Goal: Task Accomplishment & Management: Use online tool/utility

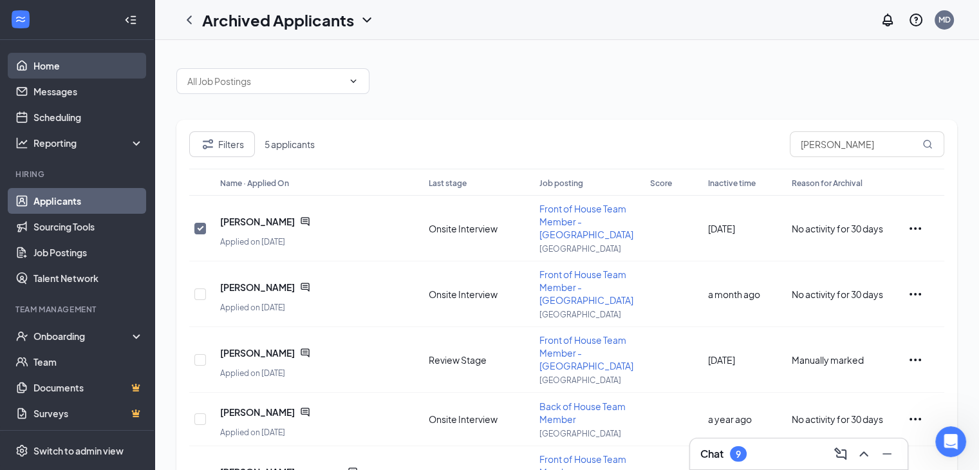
click at [49, 62] on link "Home" at bounding box center [88, 66] width 110 height 26
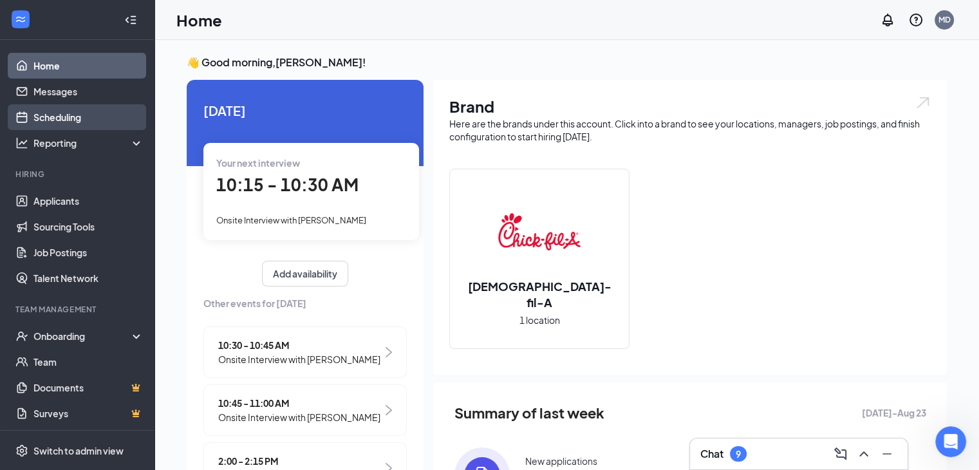
click at [51, 117] on link "Scheduling" at bounding box center [88, 117] width 110 height 26
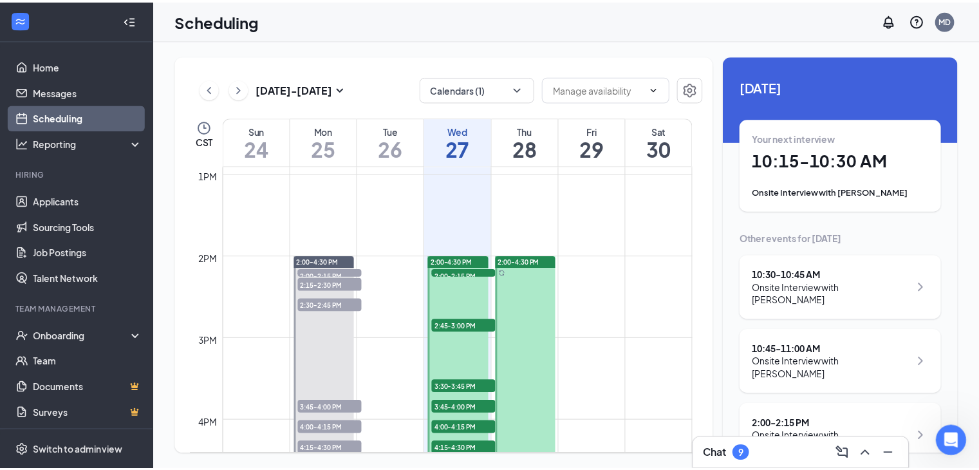
scroll to position [999, 0]
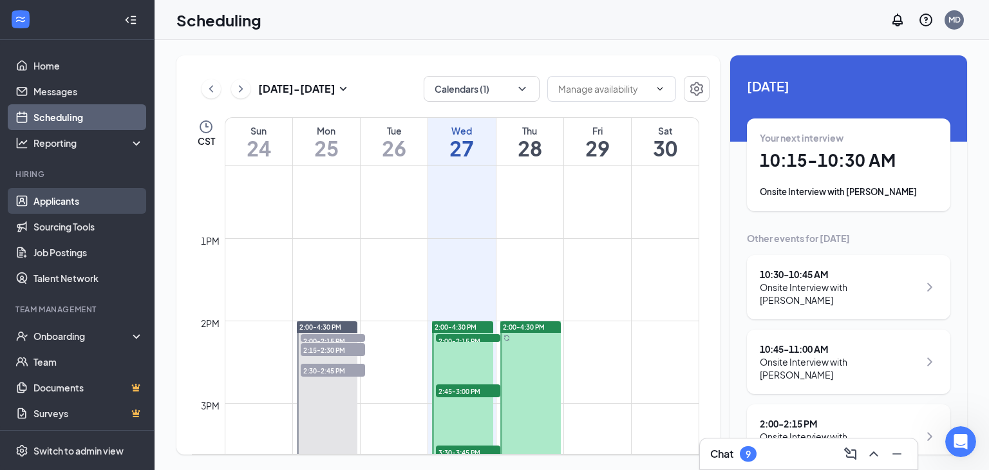
click at [78, 201] on link "Applicants" at bounding box center [88, 201] width 110 height 26
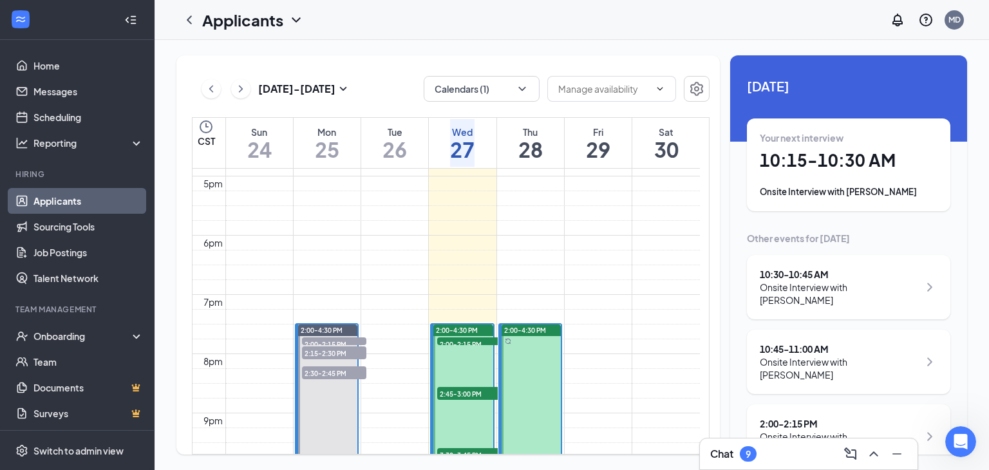
click at [78, 201] on link "Applicants" at bounding box center [88, 201] width 110 height 26
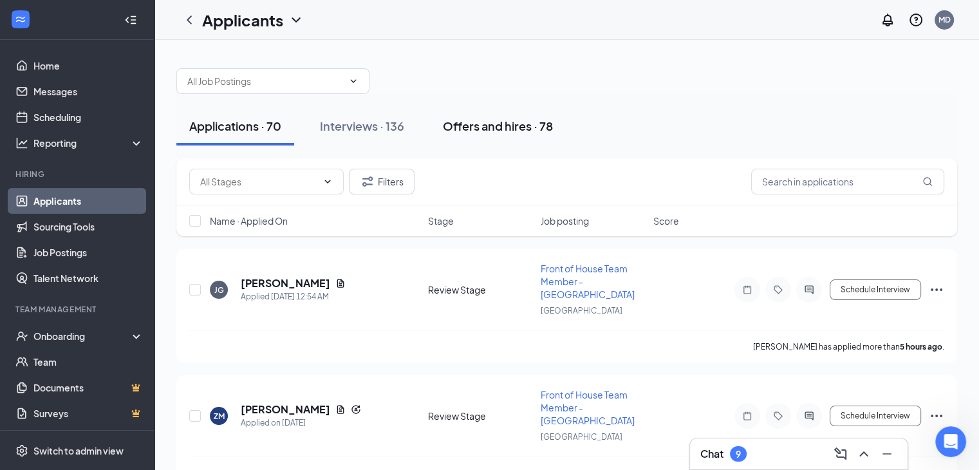
click at [461, 127] on div "Offers and hires · 78" at bounding box center [498, 126] width 110 height 16
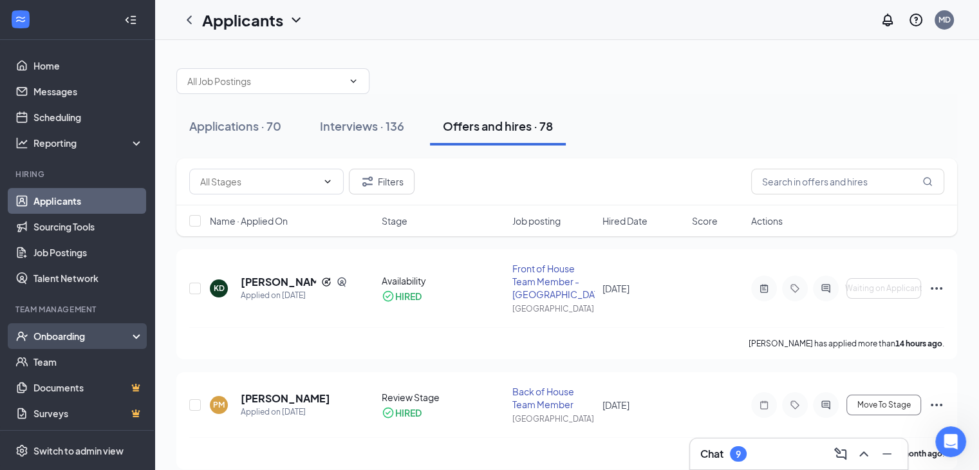
click at [134, 337] on icon at bounding box center [139, 337] width 10 height 0
click at [57, 370] on link "Overview" at bounding box center [88, 362] width 110 height 26
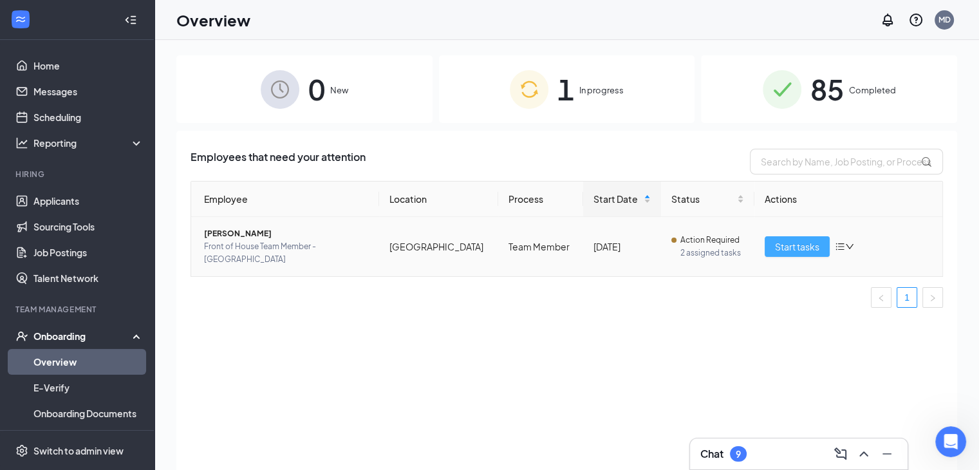
click at [790, 241] on span "Start tasks" at bounding box center [797, 247] width 44 height 14
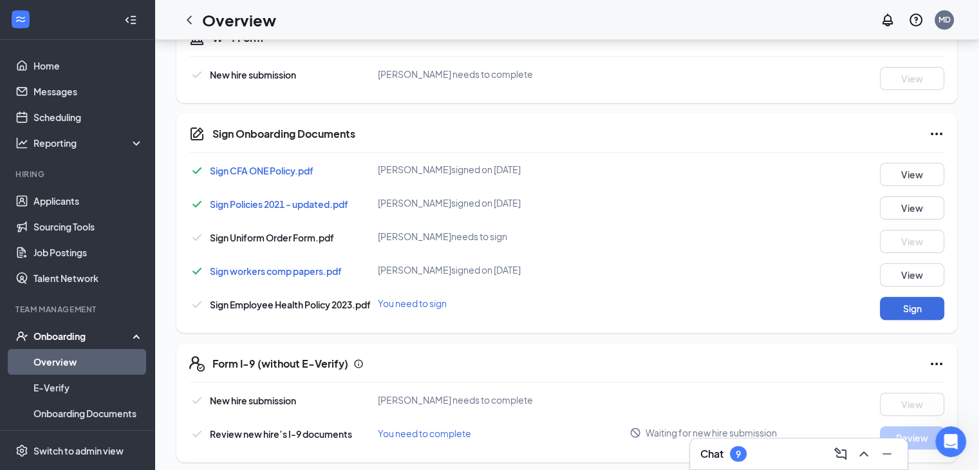
scroll to position [326, 0]
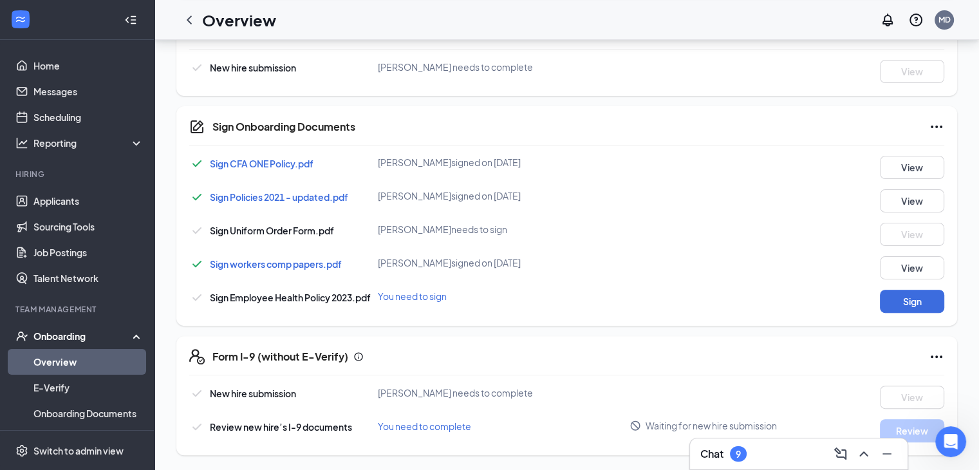
click at [789, 238] on div "Sign Uniform Order Form.pdf [PERSON_NAME] needs to sign View" at bounding box center [566, 234] width 755 height 23
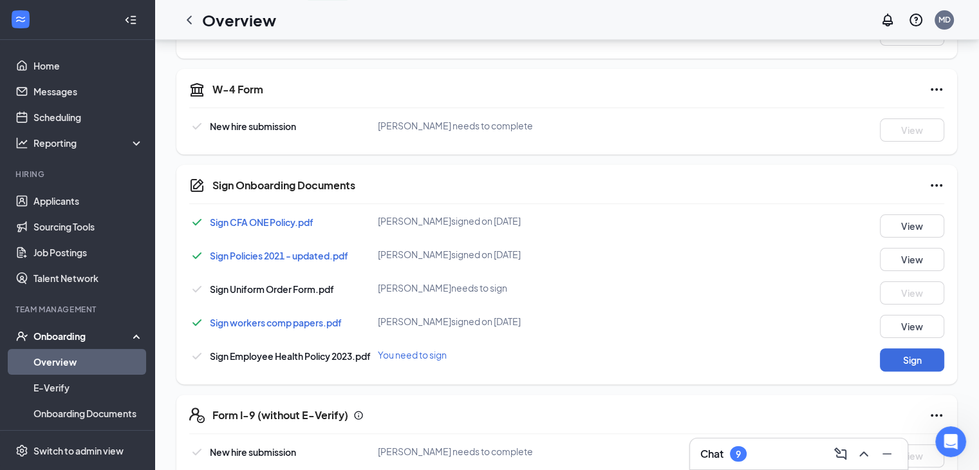
scroll to position [268, 0]
